Goal: Transaction & Acquisition: Download file/media

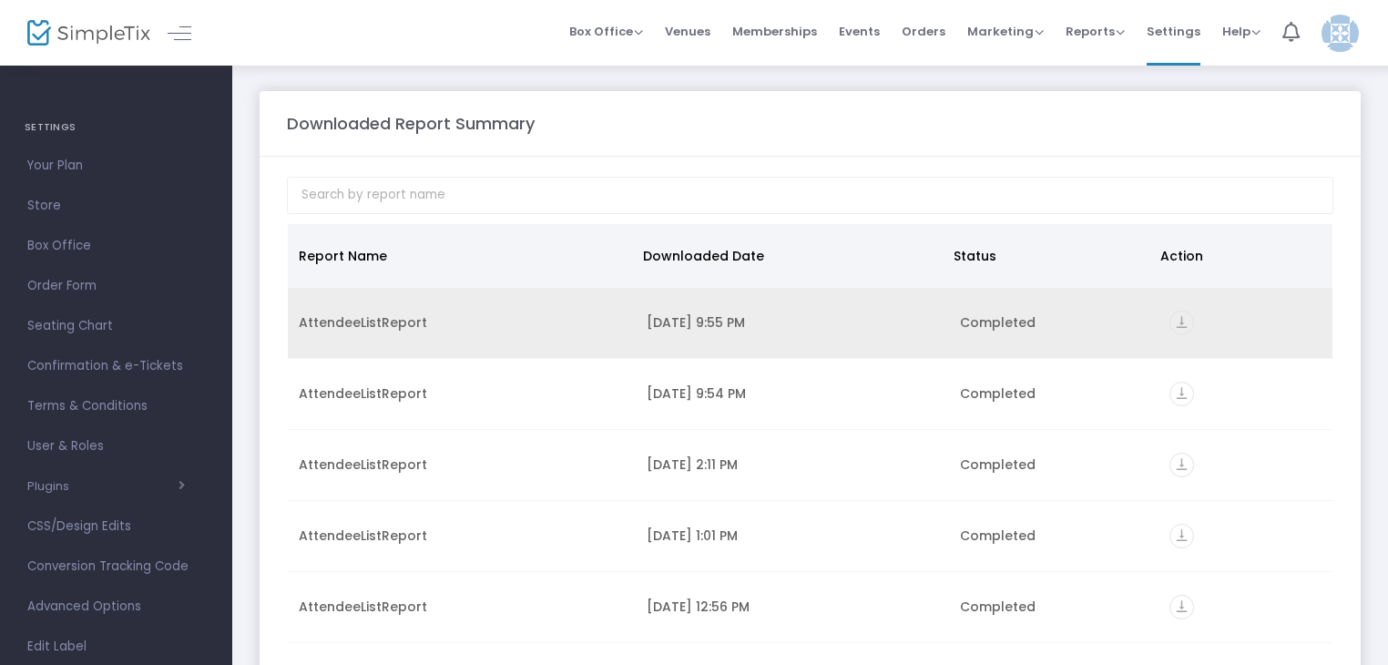
click at [1170, 319] on icon "vertical_align_bottom" at bounding box center [1182, 323] width 25 height 25
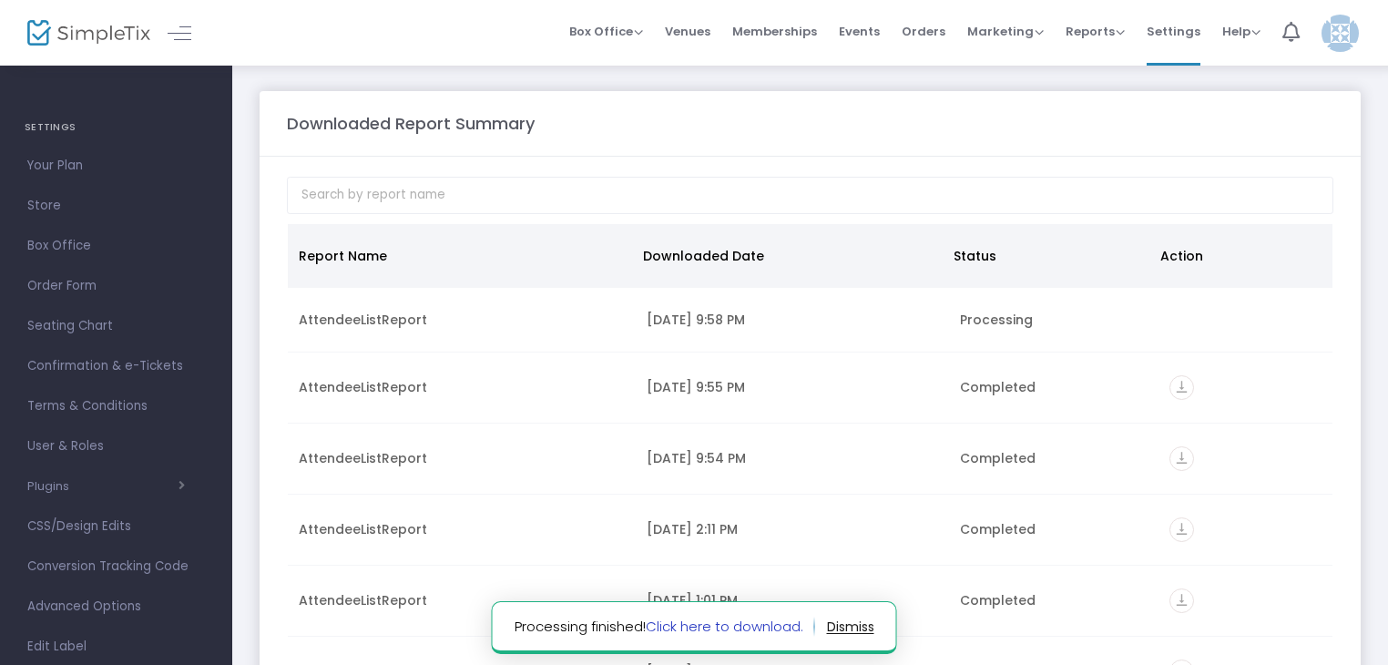
click at [689, 620] on link "Click here to download." at bounding box center [725, 626] width 158 height 19
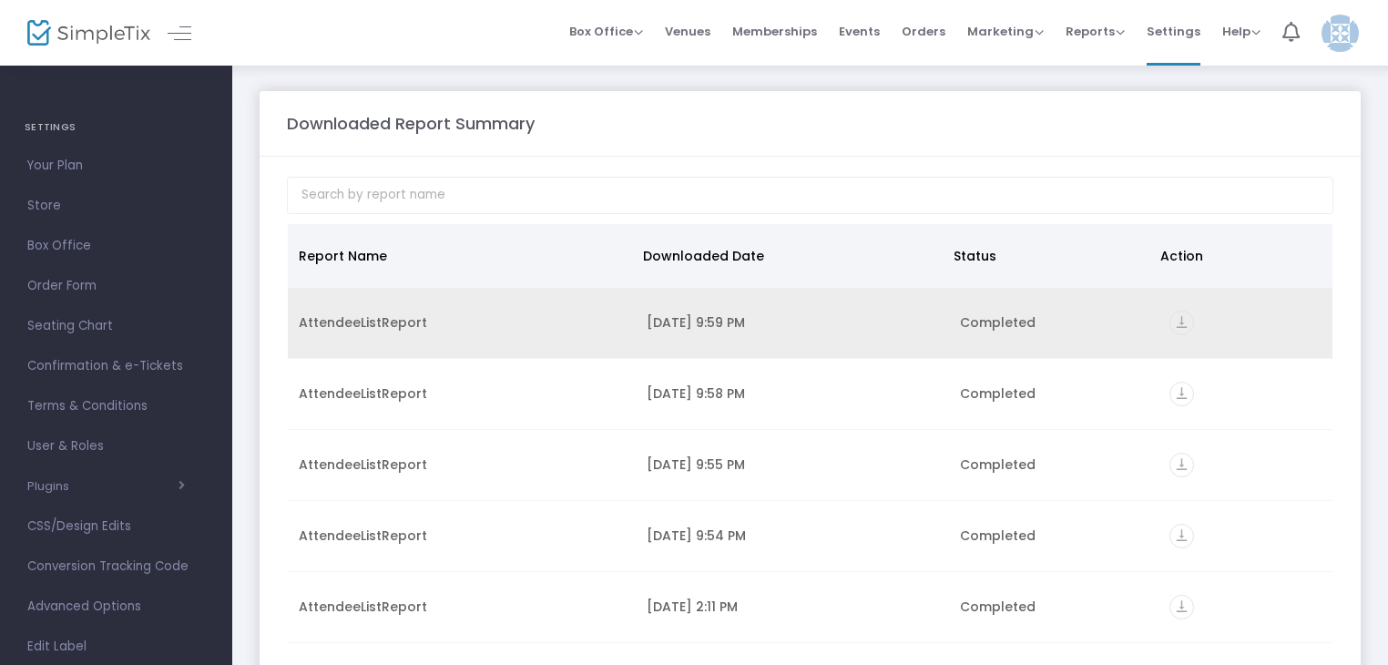
click at [1173, 320] on icon "vertical_align_bottom" at bounding box center [1182, 323] width 25 height 25
